Goal: Task Accomplishment & Management: Complete application form

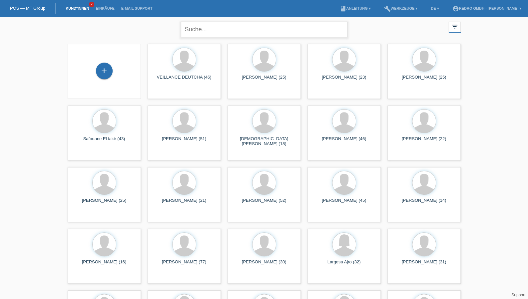
click at [222, 24] on input "text" at bounding box center [264, 30] width 167 height 16
type input "schürch"
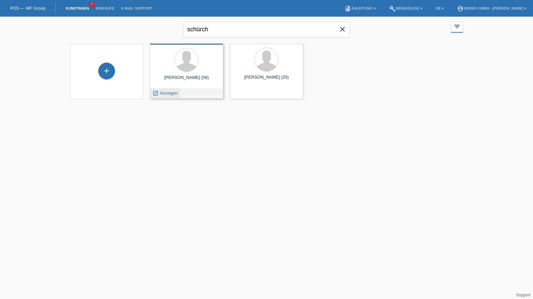
click at [168, 92] on span "Anzeigen" at bounding box center [169, 93] width 18 height 5
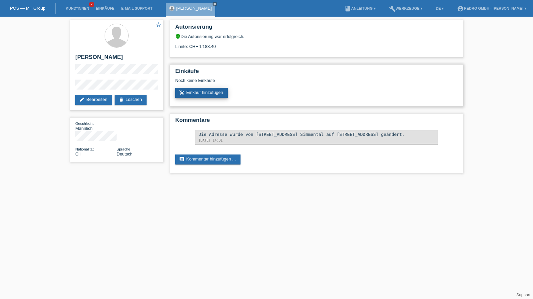
click at [212, 96] on link "add_shopping_cart Einkauf hinzufügen" at bounding box center [201, 93] width 53 height 10
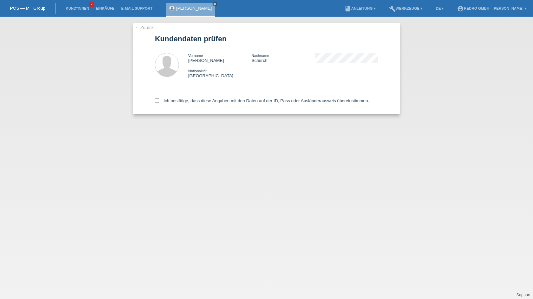
click at [144, 26] on link "← Zurück" at bounding box center [144, 27] width 19 height 5
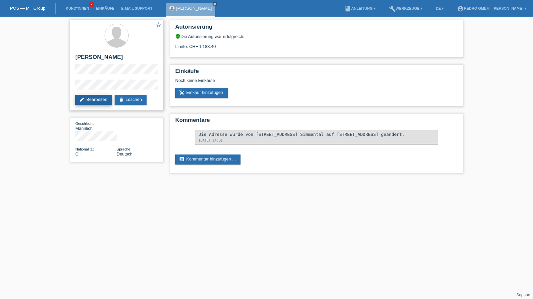
click at [96, 102] on link "edit Bearbeiten" at bounding box center [93, 100] width 37 height 10
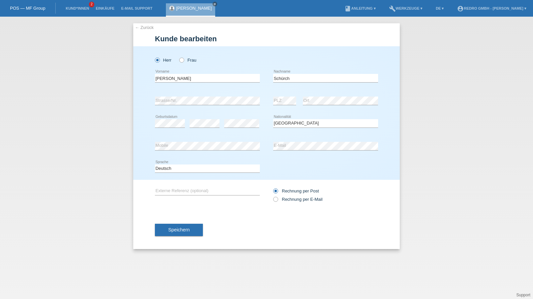
select select "CH"
click at [174, 79] on input "Patrick" at bounding box center [207, 78] width 105 height 8
type input "Patrik"
click at [189, 233] on button "Speichern" at bounding box center [179, 230] width 48 height 13
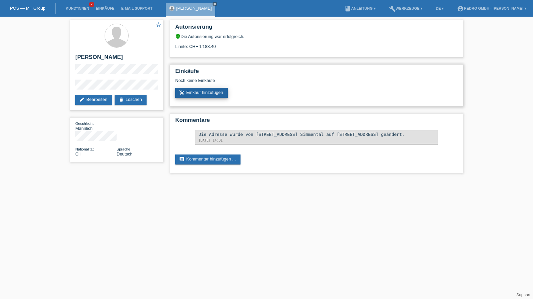
click at [207, 94] on link "add_shopping_cart Einkauf hinzufügen" at bounding box center [201, 93] width 53 height 10
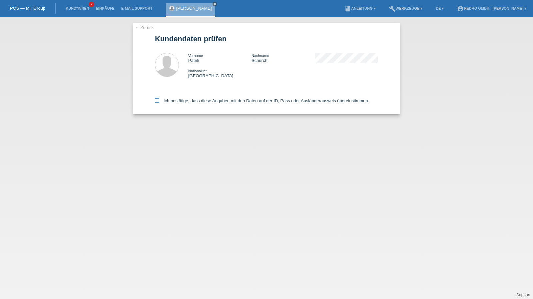
click at [163, 102] on label "Ich bestätige, dass diese Angaben mit den Daten auf der ID, Pass oder Ausländer…" at bounding box center [262, 100] width 214 height 5
click at [159, 102] on input "Ich bestätige, dass diese Angaben mit den Daten auf der ID, Pass oder Ausländer…" at bounding box center [157, 100] width 4 height 4
checkbox input "true"
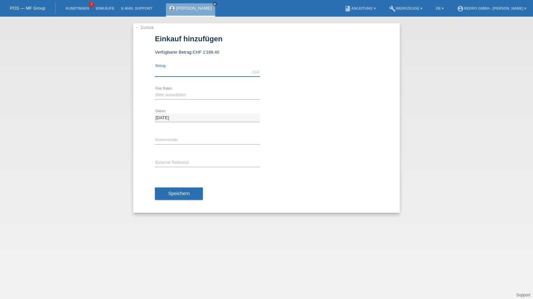
click at [176, 74] on input "text" at bounding box center [207, 72] width 105 height 8
type input "912.00"
click at [179, 94] on select "Bitte auswählen 6 Raten 12 Raten 24 Raten 36 Raten" at bounding box center [207, 95] width 105 height 8
select select "585"
click at [155, 91] on select "Bitte auswählen 6 Raten 12 Raten 24 Raten 36 Raten" at bounding box center [207, 95] width 105 height 8
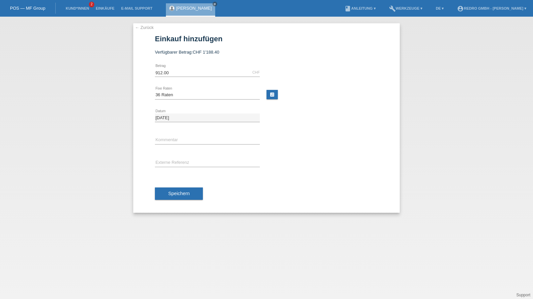
click at [179, 134] on div "error Kommentar" at bounding box center [207, 140] width 105 height 23
click at [173, 140] on input "text" at bounding box center [207, 140] width 105 height 8
type input "114754"
click at [170, 195] on span "Speichern" at bounding box center [178, 193] width 21 height 5
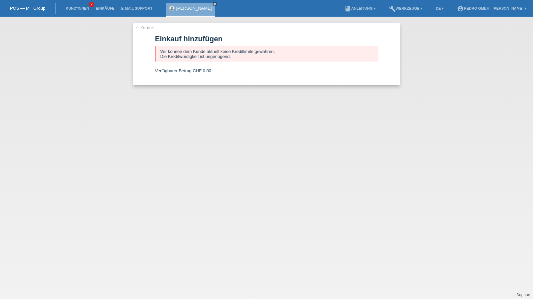
click at [147, 30] on link "← Zurück" at bounding box center [144, 27] width 19 height 5
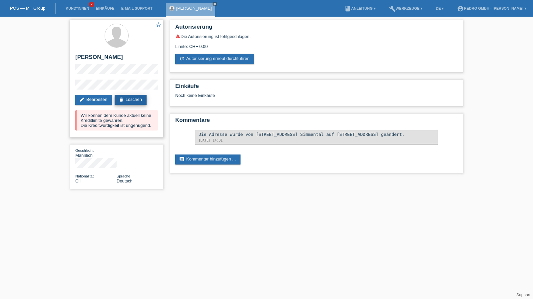
click at [135, 103] on link "delete Löschen" at bounding box center [131, 100] width 32 height 10
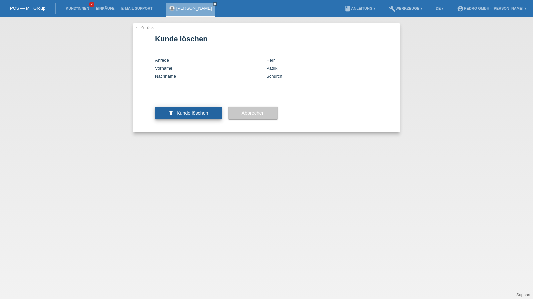
click at [186, 116] on span "Kunde löschen" at bounding box center [193, 112] width 32 height 5
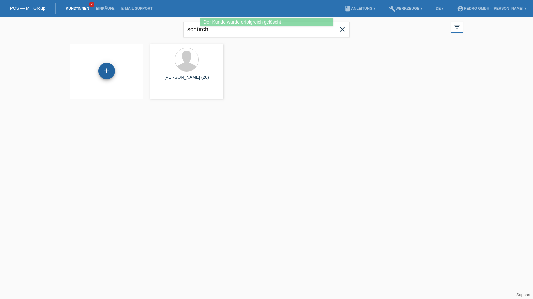
click at [111, 71] on div "+" at bounding box center [106, 71] width 17 height 17
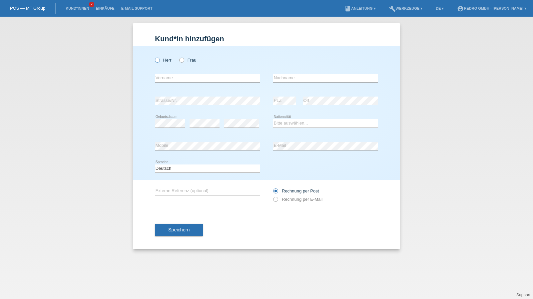
click at [167, 61] on label "Herr" at bounding box center [163, 60] width 17 height 5
click at [159, 61] on input "Herr" at bounding box center [157, 60] width 4 height 4
radio input "true"
click at [168, 75] on input "text" at bounding box center [207, 78] width 105 height 8
type input "Patrik"
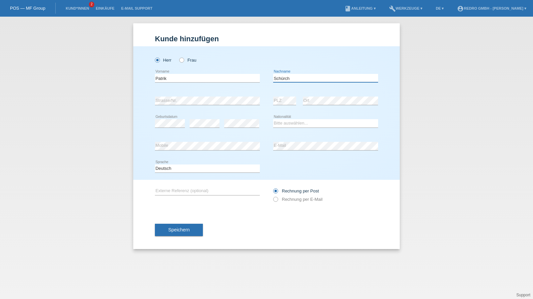
type input "Schürch"
select select "CH"
click at [178, 150] on icon at bounding box center [207, 150] width 105 height 0
click at [196, 232] on button "Speichern" at bounding box center [179, 230] width 48 height 13
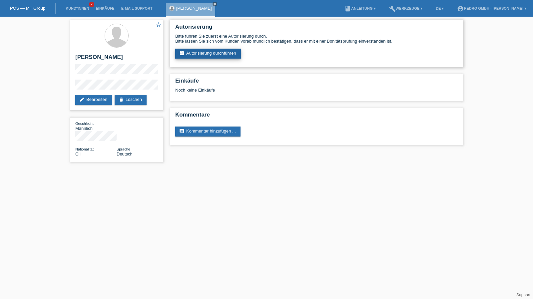
click at [210, 51] on link "assignment_turned_in Autorisierung durchführen" at bounding box center [208, 54] width 66 height 10
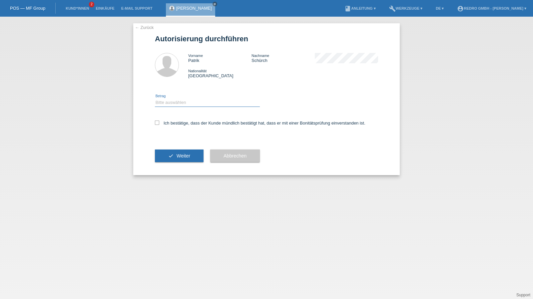
click at [168, 104] on select "Bitte auswählen CHF 1.00 - CHF 499.00 CHF 500.00 - CHF 1'999.00 CHF 2'000.00 - …" at bounding box center [207, 103] width 105 height 8
select select "1"
click at [155, 99] on select "Bitte auswählen CHF 1.00 - CHF 499.00 CHF 500.00 - CHF 1'999.00 CHF 2'000.00 - …" at bounding box center [207, 103] width 105 height 8
click at [165, 126] on label "Ich bestätige, dass der Kunde mündlich bestätigt hat, dass er mit einer Bonität…" at bounding box center [260, 123] width 211 height 5
click at [159, 125] on input "Ich bestätige, dass der Kunde mündlich bestätigt hat, dass er mit einer Bonität…" at bounding box center [157, 123] width 4 height 4
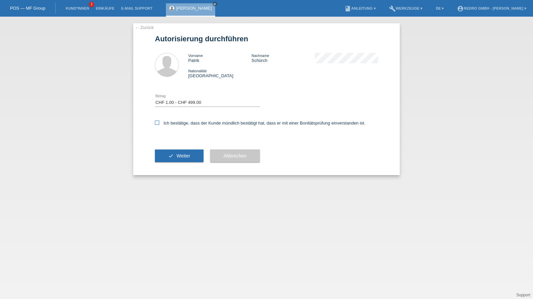
checkbox input "true"
click at [171, 156] on button "check Weiter" at bounding box center [179, 156] width 49 height 13
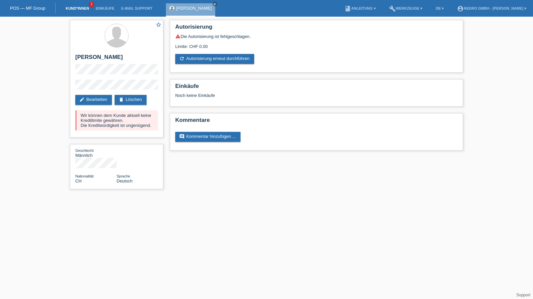
click at [82, 9] on link "Kund*innen" at bounding box center [77, 8] width 30 height 4
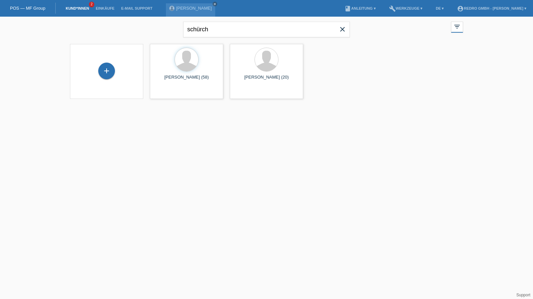
click at [93, 72] on div "+" at bounding box center [106, 72] width 63 height 18
click at [101, 71] on div "+" at bounding box center [106, 71] width 17 height 17
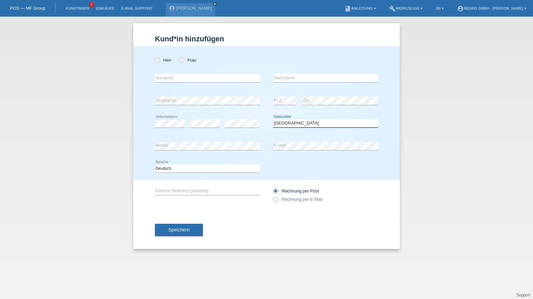
select select "CH"
click at [186, 235] on button "Speichern" at bounding box center [179, 230] width 48 height 13
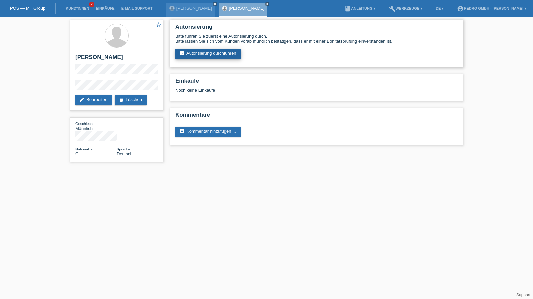
click at [203, 54] on link "assignment_turned_in Autorisierung durchführen" at bounding box center [208, 54] width 66 height 10
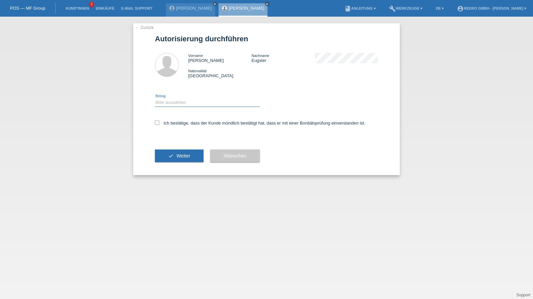
click at [176, 102] on select "Bitte auswählen CHF 1.00 - CHF 499.00 CHF 500.00 - CHF 1'999.00 CHF 2'000.00 - …" at bounding box center [207, 103] width 105 height 8
select select "1"
click at [155, 99] on select "Bitte auswählen CHF 1.00 - CHF 499.00 CHF 500.00 - CHF 1'999.00 CHF 2'000.00 - …" at bounding box center [207, 103] width 105 height 8
click at [176, 122] on label "Ich bestätige, dass der Kunde mündlich bestätigt hat, dass er mit einer Bonität…" at bounding box center [260, 123] width 211 height 5
click at [159, 122] on input "Ich bestätige, dass der Kunde mündlich bestätigt hat, dass er mit einer Bonität…" at bounding box center [157, 123] width 4 height 4
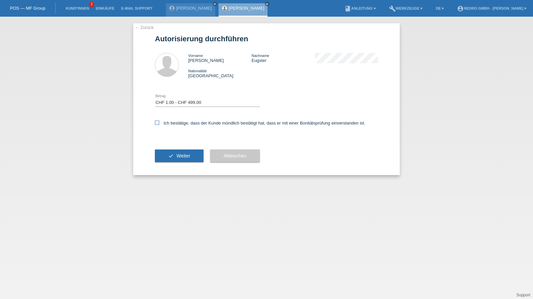
checkbox input "true"
click at [173, 158] on icon "check" at bounding box center [170, 155] width 5 height 5
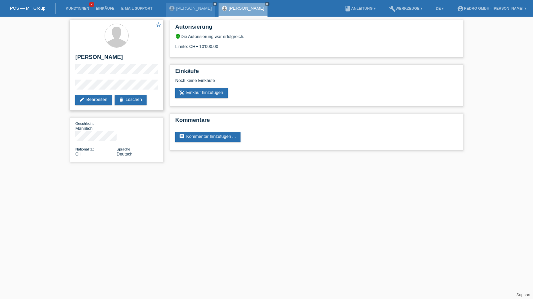
click at [114, 58] on h2 "[PERSON_NAME]" at bounding box center [116, 59] width 83 height 10
copy h2 "Eugster"
click at [59, 88] on div "star_border Sebastian Eugster edit Bearbeiten delete Löschen Geschlecht Männlic…" at bounding box center [266, 93] width 533 height 152
click at [365, 154] on div "Autorisierung verified_user Die Autorisierung war erfolgreich. Limite: CHF 10'0…" at bounding box center [317, 87] width 300 height 141
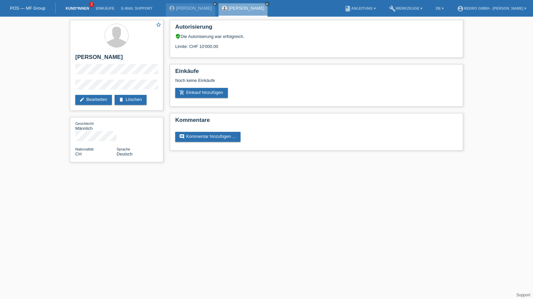
click at [72, 8] on link "Kund*innen" at bounding box center [77, 8] width 30 height 4
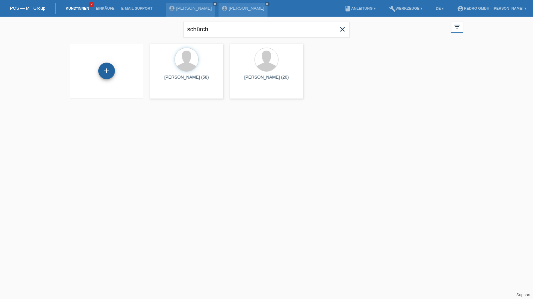
click at [112, 75] on div "+" at bounding box center [106, 71] width 17 height 17
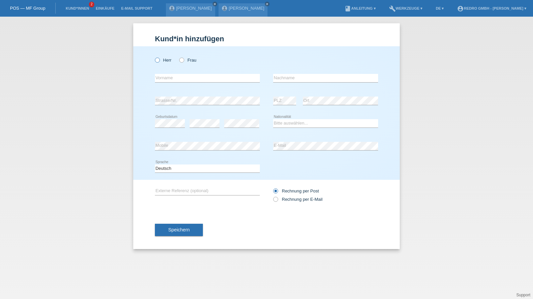
click at [160, 61] on label "Herr" at bounding box center [163, 60] width 17 height 5
click at [159, 61] on input "Herr" at bounding box center [157, 60] width 4 height 4
radio input "true"
click at [166, 82] on input "text" at bounding box center [207, 78] width 105 height 8
click at [193, 80] on input "text" at bounding box center [207, 78] width 105 height 8
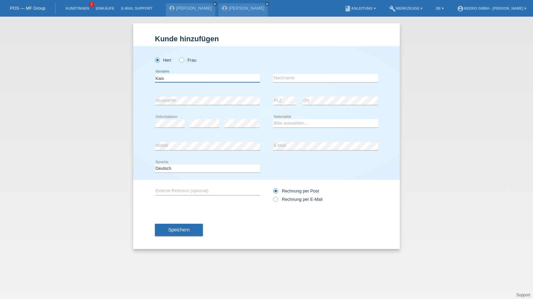
type input "Kais"
type input "Gharbi"
select select "IT"
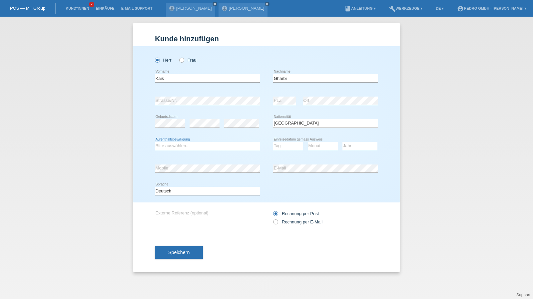
select select "B"
select select "01"
select select "07"
select select "2022"
click at [173, 242] on div "Speichern" at bounding box center [266, 252] width 223 height 39
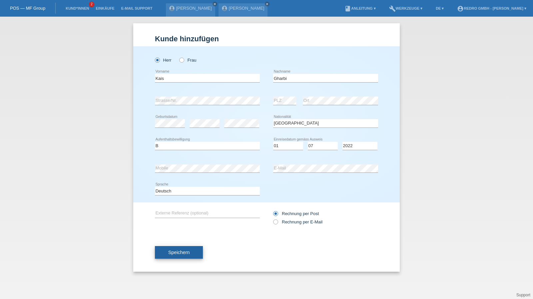
click at [169, 257] on button "Speichern" at bounding box center [179, 252] width 48 height 13
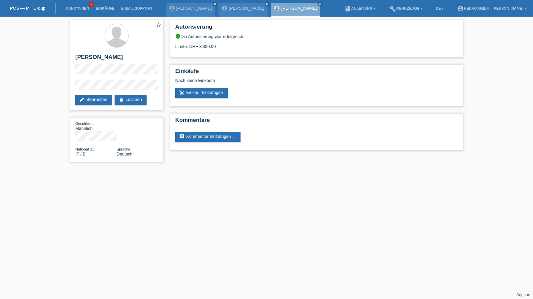
click at [69, 88] on div "star_border Kais Gharbi edit Bearbeiten delete Löschen Geschlecht Männlich Nati…" at bounding box center [117, 93] width 100 height 152
click at [83, 59] on h2 "[PERSON_NAME]" at bounding box center [116, 59] width 83 height 10
copy div "[PERSON_NAME]"
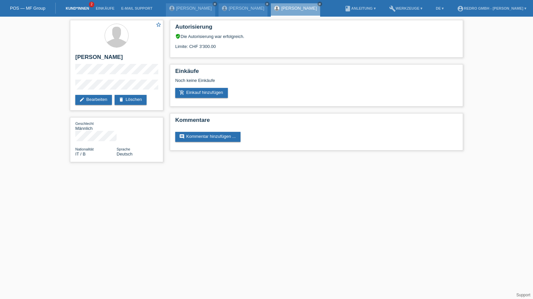
click at [85, 9] on link "Kund*innen" at bounding box center [77, 8] width 30 height 4
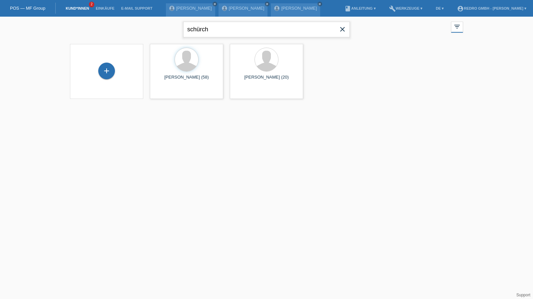
click at [276, 23] on input "schürch" at bounding box center [266, 30] width 167 height 16
paste input "[PERSON_NAME]"
type input "[PERSON_NAME]"
click at [166, 93] on span "Anzeigen" at bounding box center [169, 93] width 18 height 5
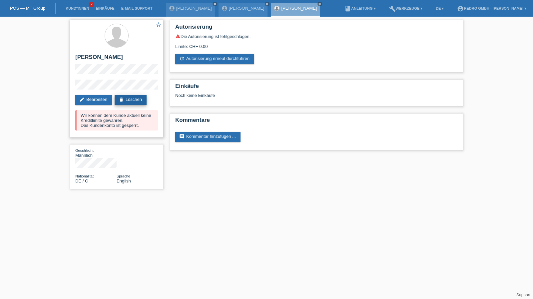
click at [140, 98] on link "delete Löschen" at bounding box center [131, 100] width 32 height 10
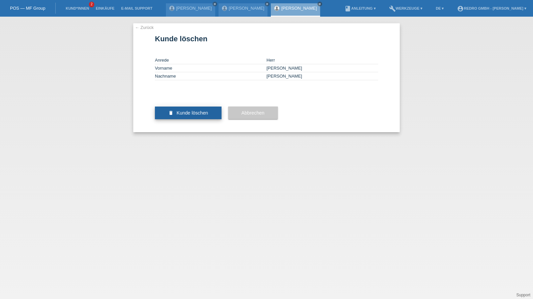
click at [183, 116] on span "Kunde löschen" at bounding box center [193, 112] width 32 height 5
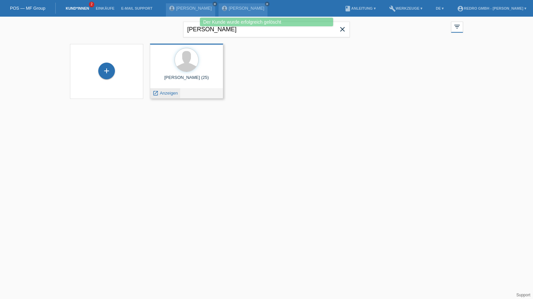
click at [166, 93] on span "Anzeigen" at bounding box center [169, 93] width 18 height 5
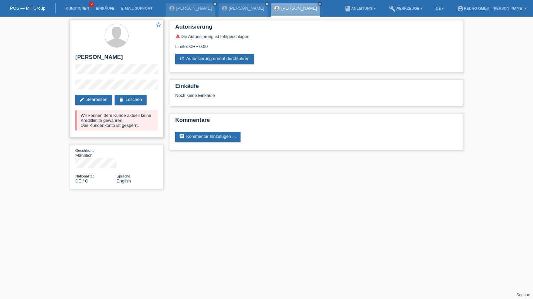
click at [127, 94] on div "star_border Pascal Wagenknecht edit Bearbeiten delete Löschen Wir können dem Ku…" at bounding box center [116, 79] width 93 height 118
click at [127, 97] on link "delete Löschen" at bounding box center [131, 100] width 32 height 10
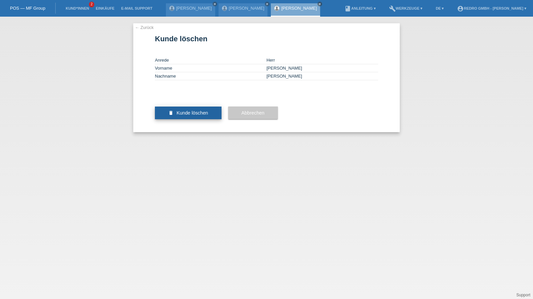
click at [202, 116] on span "Kunde löschen" at bounding box center [193, 112] width 32 height 5
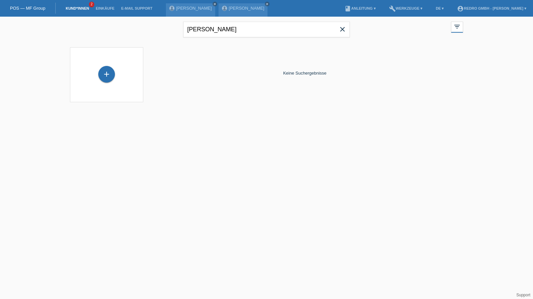
drag, startPoint x: 110, startPoint y: 79, endPoint x: 136, endPoint y: 71, distance: 26.8
click at [110, 79] on div "+" at bounding box center [107, 74] width 16 height 11
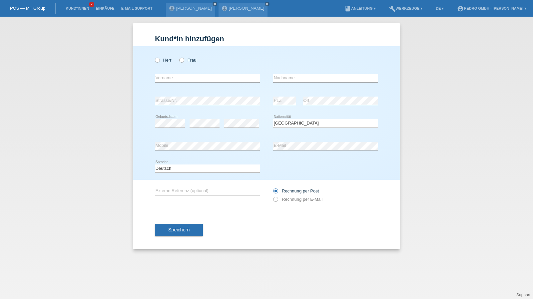
click at [307, 128] on div "Bitte auswählen... [GEOGRAPHIC_DATA] [GEOGRAPHIC_DATA] [GEOGRAPHIC_DATA] [GEOGR…" at bounding box center [325, 123] width 105 height 23
click at [309, 125] on select "Bitte auswählen... Schweiz Deutschland Liechtenstein Österreich ------------ Af…" at bounding box center [325, 123] width 105 height 8
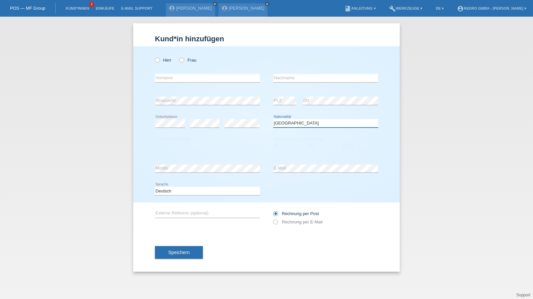
select select "DE"
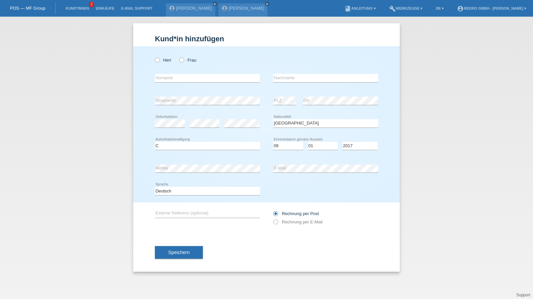
click at [474, 119] on div "Kund*in hinzufügen Kunde hinzufügen Kundin hinzufügen Herr Frau error Vorname e…" at bounding box center [266, 158] width 533 height 283
click at [178, 252] on span "Speichern" at bounding box center [178, 252] width 21 height 5
